Goal: Task Accomplishment & Management: Use online tool/utility

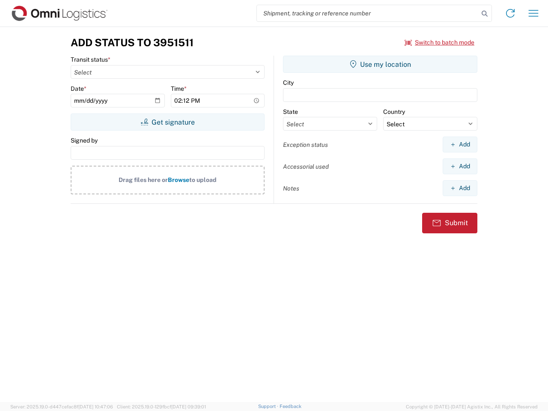
click at [368, 13] on input "search" at bounding box center [368, 13] width 222 height 16
click at [485, 14] on icon at bounding box center [485, 14] width 12 height 12
click at [511, 13] on icon at bounding box center [511, 13] width 14 height 14
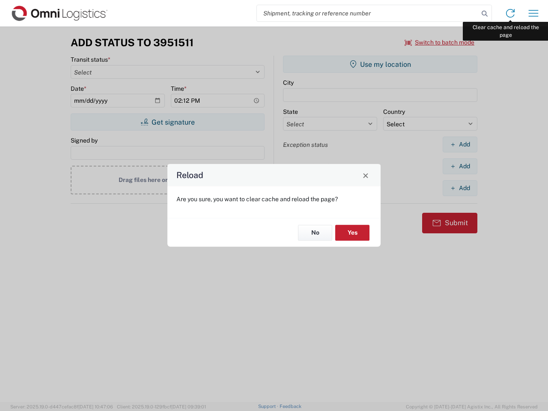
click at [534, 13] on div "Reload Are you sure, you want to clear cache and reload the page? No Yes" at bounding box center [274, 205] width 548 height 411
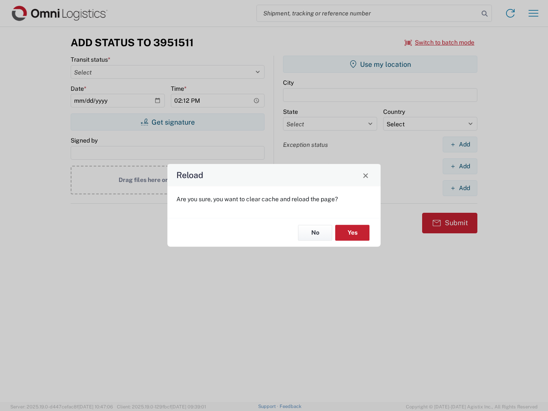
click at [440, 42] on div "Reload Are you sure, you want to clear cache and reload the page? No Yes" at bounding box center [274, 205] width 548 height 411
click at [167, 122] on div "Reload Are you sure, you want to clear cache and reload the page? No Yes" at bounding box center [274, 205] width 548 height 411
click at [380, 64] on div "Reload Are you sure, you want to clear cache and reload the page? No Yes" at bounding box center [274, 205] width 548 height 411
click at [460, 144] on div "Reload Are you sure, you want to clear cache and reload the page? No Yes" at bounding box center [274, 205] width 548 height 411
click at [460, 166] on div "Reload Are you sure, you want to clear cache and reload the page? No Yes" at bounding box center [274, 205] width 548 height 411
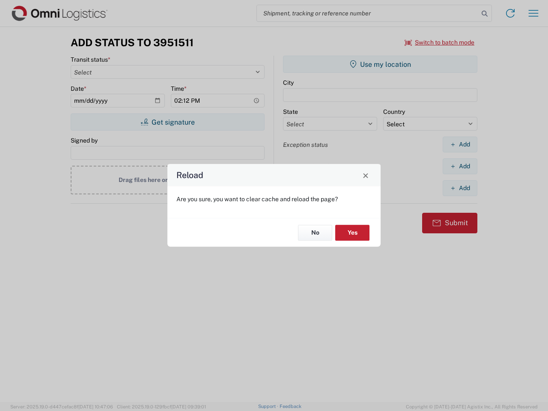
click at [460, 188] on div "Reload Are you sure, you want to clear cache and reload the page? No Yes" at bounding box center [274, 205] width 548 height 411
